Goal: Information Seeking & Learning: Learn about a topic

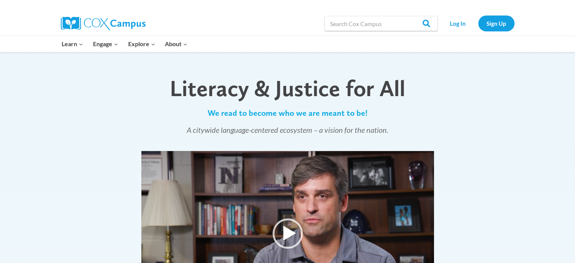
scroll to position [454, 0]
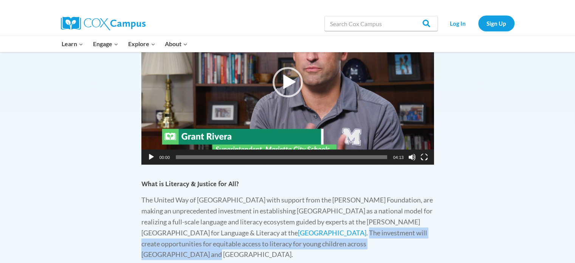
drag, startPoint x: 366, startPoint y: 244, endPoint x: 291, endPoint y: 235, distance: 75.4
click at [291, 235] on p "The United Way of [GEOGRAPHIC_DATA] with support from the [PERSON_NAME] Foundat…" at bounding box center [287, 226] width 293 height 65
copy p "The investment will create opportunities for equitable access to literacy for y…"
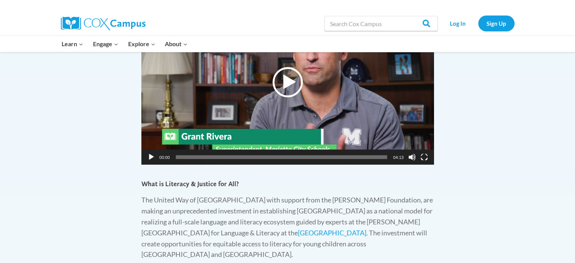
click at [290, 83] on div "Play" at bounding box center [288, 82] width 30 height 30
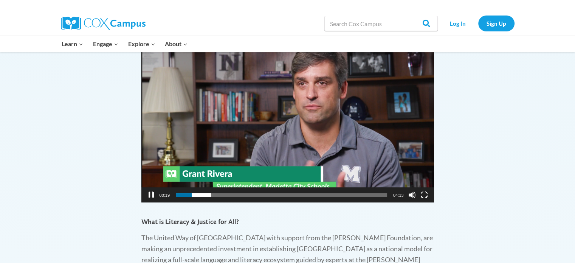
scroll to position [378, 0]
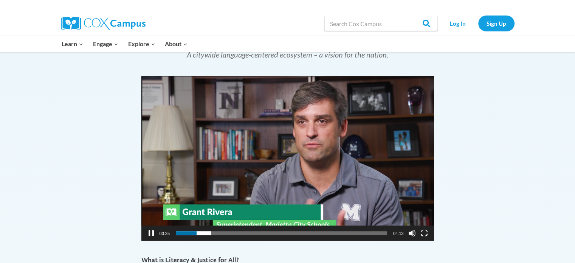
click at [427, 233] on button "Fullscreen" at bounding box center [425, 233] width 8 height 8
click at [233, 233] on span "01:08" at bounding box center [281, 233] width 211 height 4
click at [223, 233] on span "00:56" at bounding box center [281, 233] width 211 height 4
click at [238, 233] on span "01:14" at bounding box center [281, 233] width 211 height 4
click at [228, 233] on span "01:03" at bounding box center [281, 233] width 211 height 4
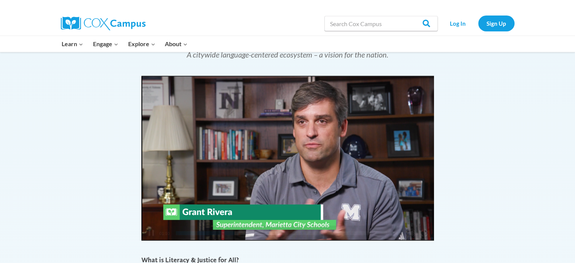
click at [153, 233] on div "[URL][DOMAIN_NAME] 01:10 00:20 04:13 Use Up/Down Arrow keys to increase or decr…" at bounding box center [287, 158] width 293 height 165
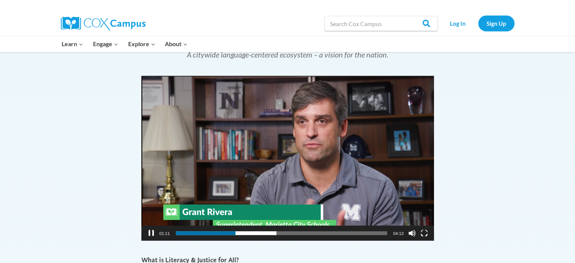
click at [149, 232] on button "Pause" at bounding box center [152, 233] width 8 height 8
click at [151, 232] on button "Play" at bounding box center [152, 233] width 8 height 8
click at [154, 231] on button "Pause" at bounding box center [152, 233] width 8 height 8
click at [428, 233] on div "Video Player" at bounding box center [424, 232] width 12 height 15
click at [149, 233] on button "Play" at bounding box center [152, 233] width 8 height 8
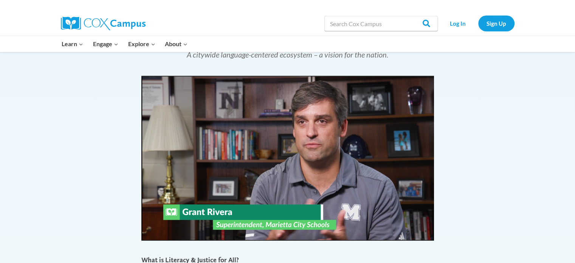
click at [149, 233] on video "[URL][DOMAIN_NAME]" at bounding box center [287, 158] width 293 height 165
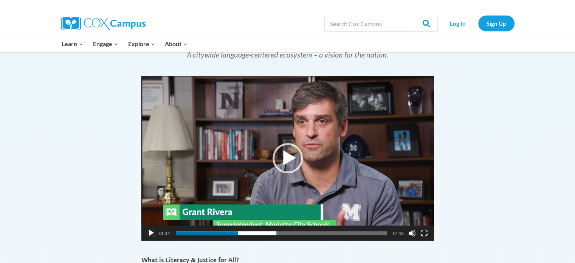
click at [149, 233] on button "Play" at bounding box center [152, 233] width 8 height 8
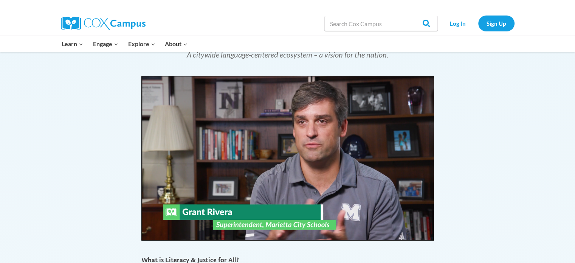
click at [149, 233] on video "[URL][DOMAIN_NAME]" at bounding box center [287, 158] width 293 height 165
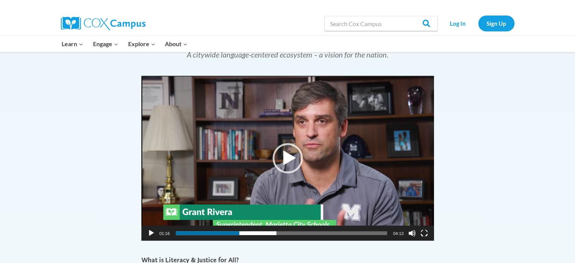
click at [147, 235] on div "Video Player" at bounding box center [151, 232] width 12 height 15
click at [149, 233] on button "Pause" at bounding box center [152, 233] width 8 height 8
click at [151, 232] on button "Play" at bounding box center [152, 233] width 8 height 8
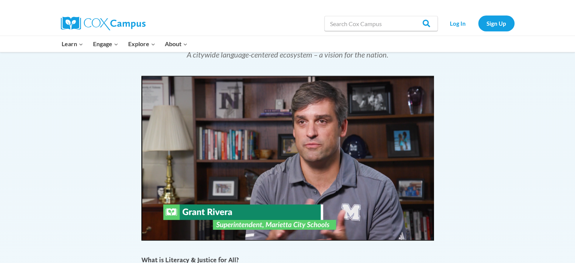
click at [151, 232] on video "[URL][DOMAIN_NAME]" at bounding box center [287, 158] width 293 height 165
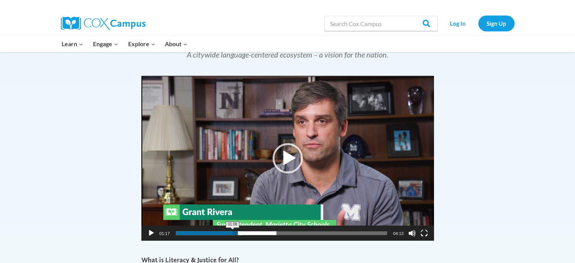
click at [233, 233] on span "01:08" at bounding box center [281, 233] width 211 height 4
click at [150, 232] on button "Play" at bounding box center [152, 233] width 8 height 8
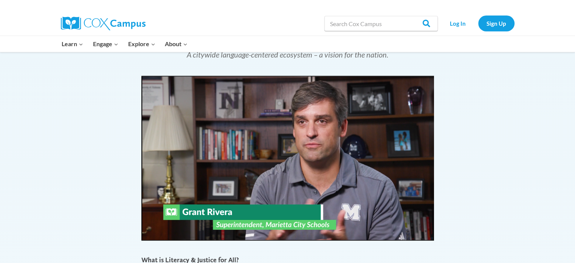
click at [150, 231] on video "[URL][DOMAIN_NAME]" at bounding box center [287, 158] width 293 height 165
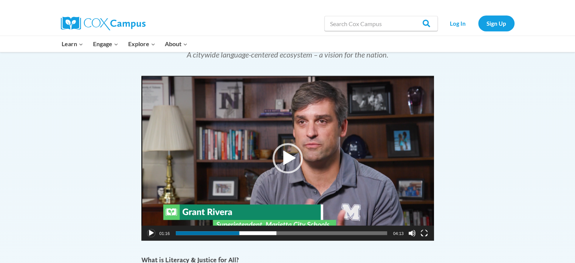
click at [150, 232] on button "Play" at bounding box center [152, 233] width 8 height 8
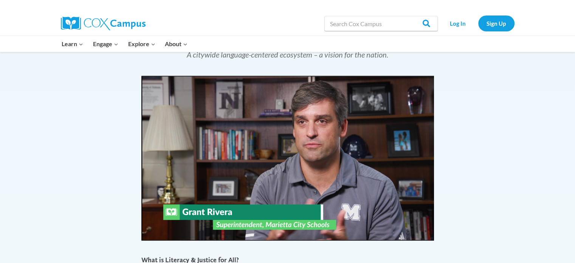
click at [150, 232] on video "[URL][DOMAIN_NAME]" at bounding box center [287, 158] width 293 height 165
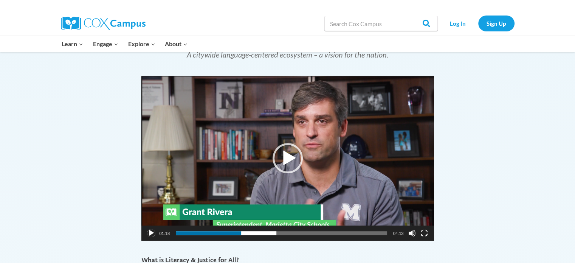
click at [151, 233] on button "Play" at bounding box center [152, 233] width 8 height 8
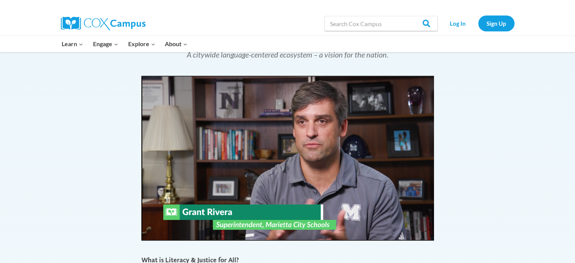
click at [151, 233] on video "[URL][DOMAIN_NAME]" at bounding box center [287, 158] width 293 height 165
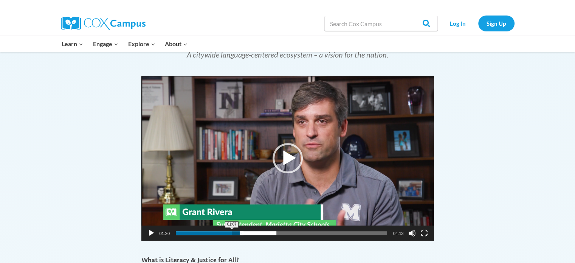
click at [231, 232] on span "01:07" at bounding box center [281, 233] width 211 height 4
click at [151, 231] on button "Play" at bounding box center [152, 233] width 8 height 8
click at [235, 234] on span "01:10" at bounding box center [281, 233] width 211 height 4
click at [227, 233] on span "01:01" at bounding box center [281, 233] width 211 height 4
click at [230, 233] on span "01:05" at bounding box center [281, 233] width 211 height 4
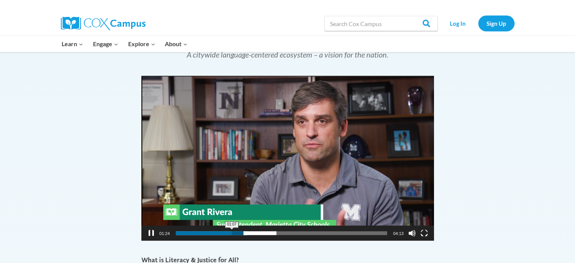
click at [232, 232] on span "01:07" at bounding box center [281, 233] width 211 height 4
click at [151, 232] on button "Pause" at bounding box center [152, 233] width 8 height 8
